Goal: Find specific page/section: Find specific page/section

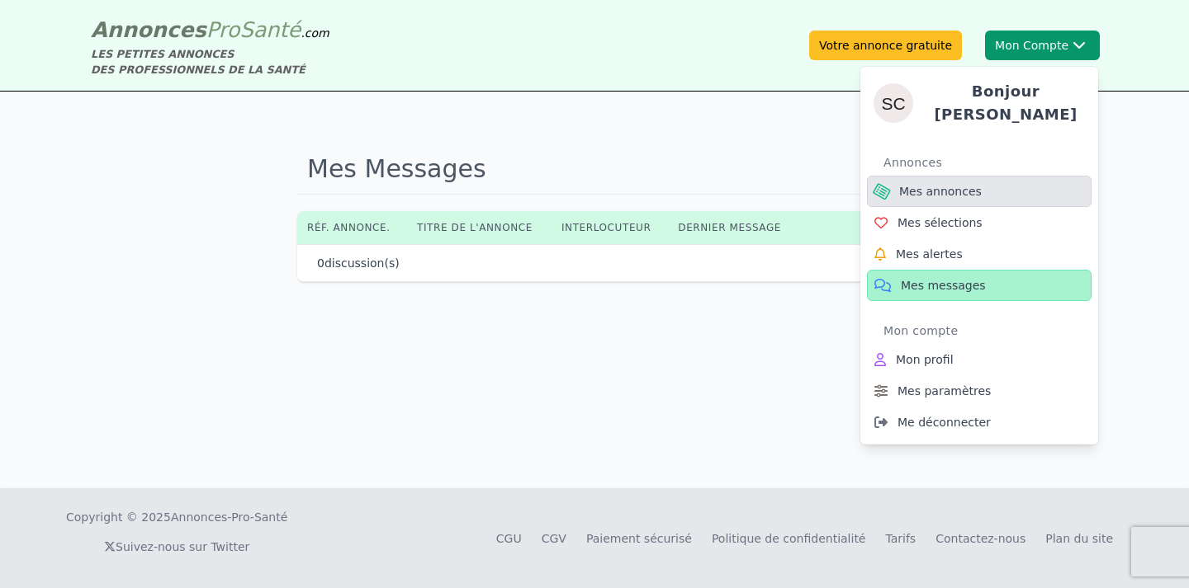
click at [925, 183] on span "Mes annonces" at bounding box center [940, 191] width 83 height 17
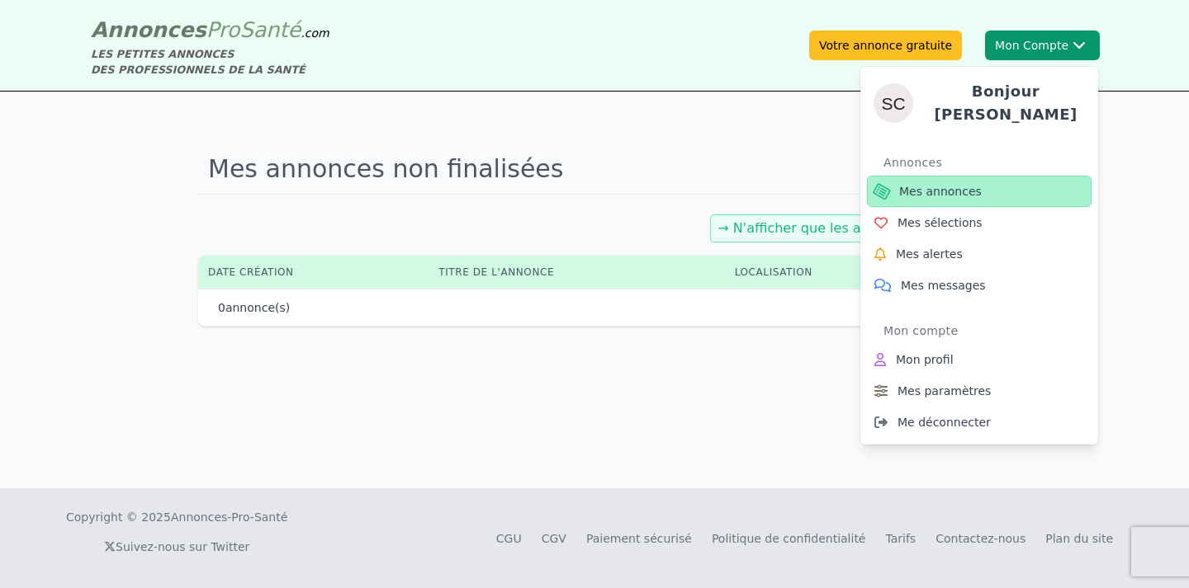
click at [953, 187] on span "Mes annonces" at bounding box center [940, 191] width 83 height 17
click at [911, 286] on span "Mes messages" at bounding box center [942, 285] width 85 height 17
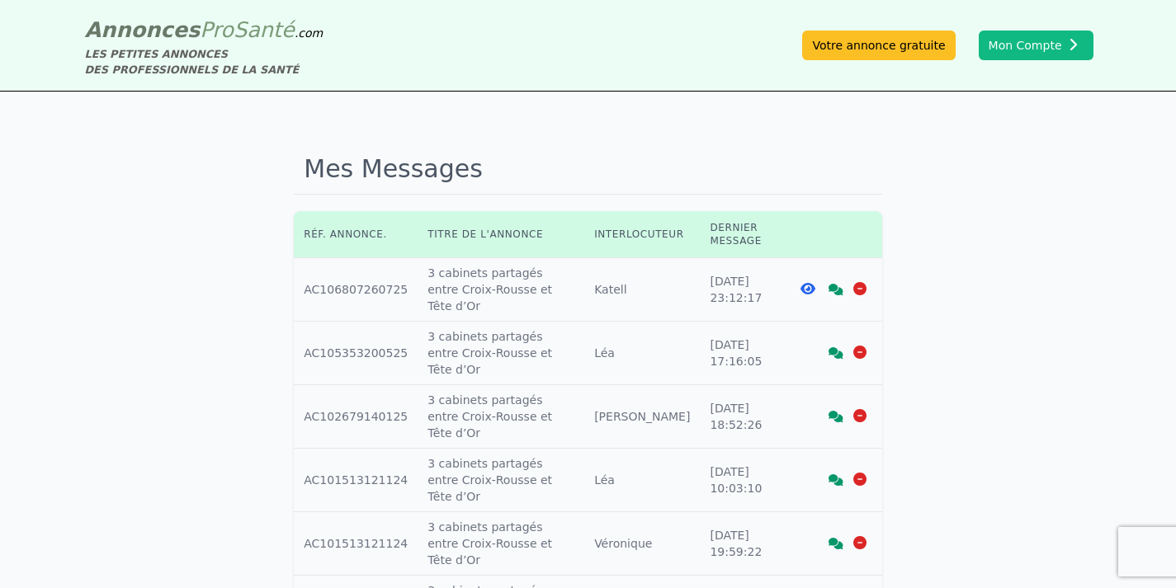
click at [838, 284] on icon at bounding box center [836, 290] width 15 height 12
